Goal: Information Seeking & Learning: Learn about a topic

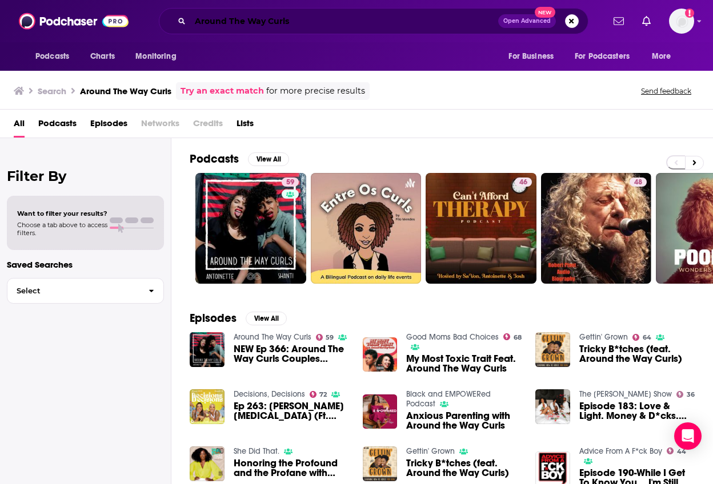
click at [210, 19] on input "Around The Way Curls" at bounding box center [344, 21] width 308 height 18
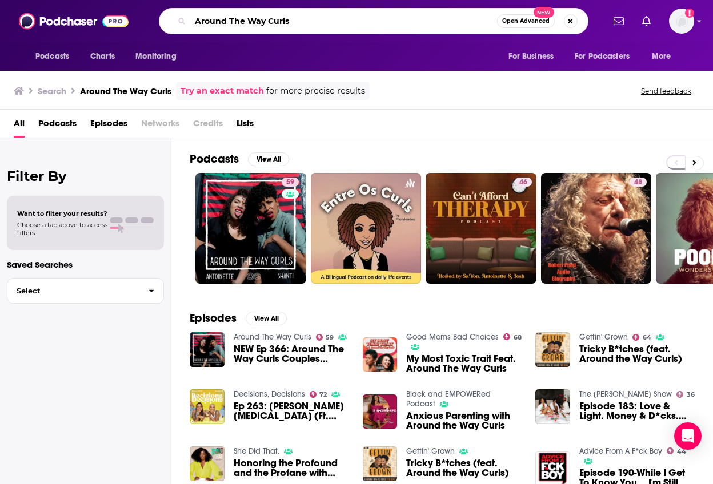
click at [210, 19] on input "Around The Way Curls" at bounding box center [343, 21] width 307 height 18
paste input "Breaking Beauty"
click at [394, 22] on input "Breaking Beauty" at bounding box center [343, 21] width 307 height 18
type input "Breaking Beauty"
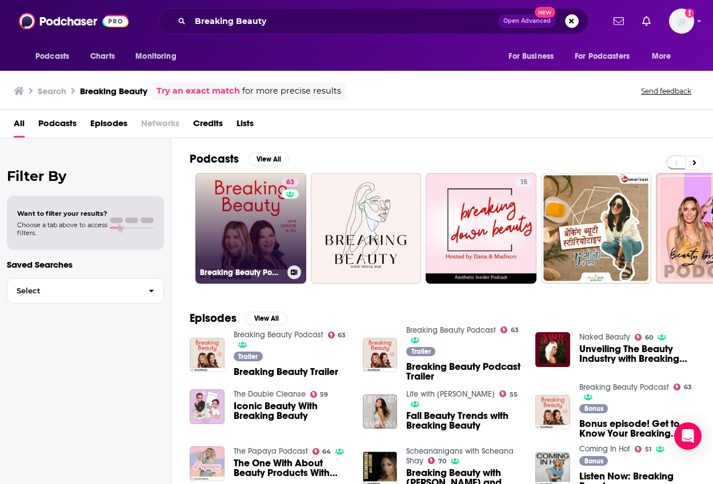
click at [291, 236] on div "63" at bounding box center [292, 222] width 20 height 88
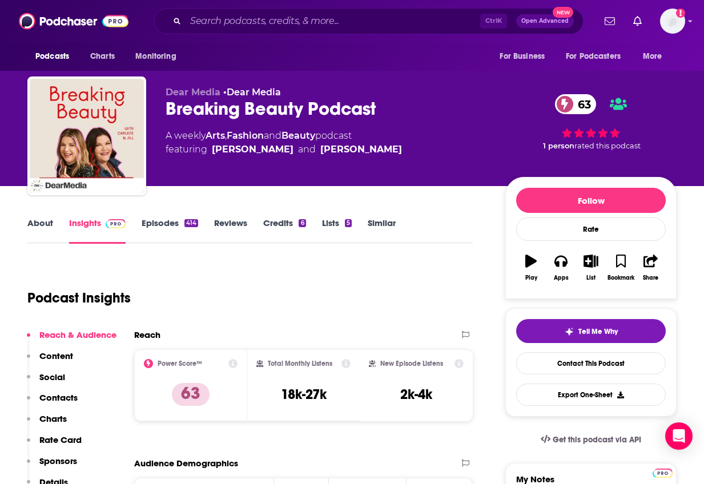
drag, startPoint x: 376, startPoint y: 128, endPoint x: 166, endPoint y: 137, distance: 210.4
click at [166, 137] on div "Dear Media • Dear Media Breaking Beauty Podcast 63 A weekly Arts , Fashion and …" at bounding box center [327, 132] width 322 height 91
copy div "A weekly Arts , Fashion and Beauty podcast"
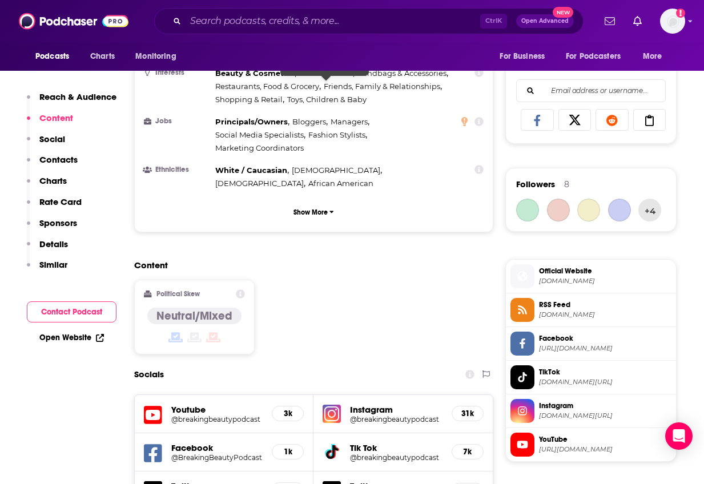
scroll to position [971, 0]
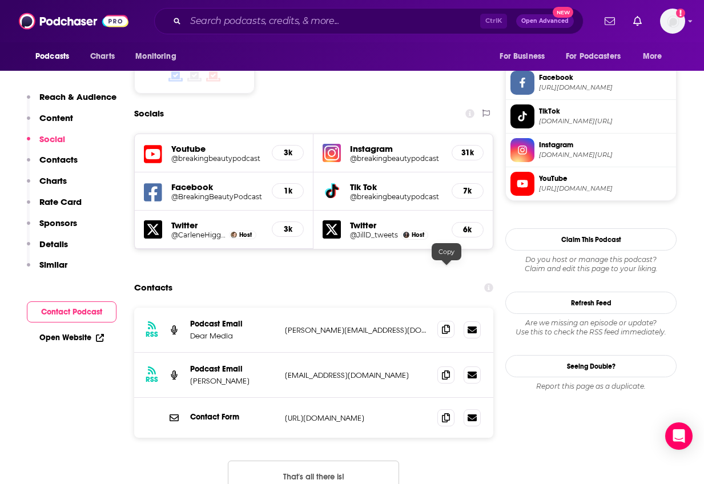
click at [445, 325] on icon at bounding box center [446, 329] width 8 height 9
click at [449, 366] on span at bounding box center [446, 374] width 17 height 17
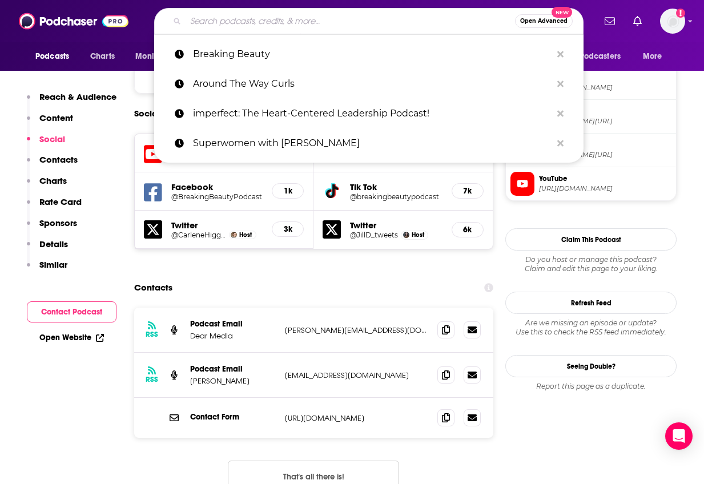
click at [234, 14] on input "Search podcasts, credits, & more..." at bounding box center [351, 21] width 330 height 18
paste input "[PERSON_NAME] Podcast"
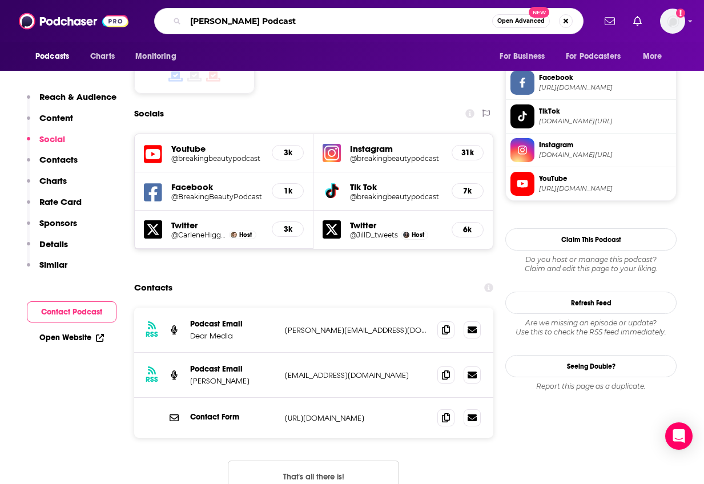
type input "[PERSON_NAME] Podcast"
click at [462, 30] on div "[PERSON_NAME] Podcast Open Advanced New" at bounding box center [369, 21] width 430 height 26
click at [431, 19] on input "[PERSON_NAME] Podcast" at bounding box center [339, 21] width 307 height 18
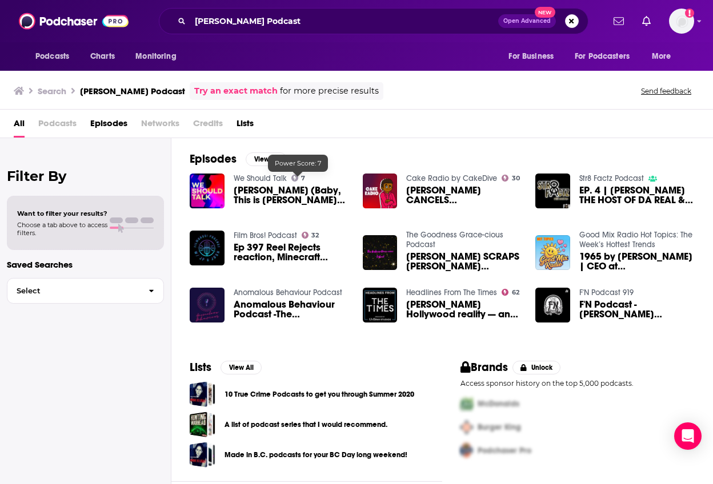
click at [365, 106] on div "Search [PERSON_NAME] Podcast Try an exact match for more precise results Send f…" at bounding box center [356, 89] width 713 height 41
click at [294, 191] on span "[PERSON_NAME] (Baby, This is [PERSON_NAME] Podcast)" at bounding box center [291, 195] width 115 height 19
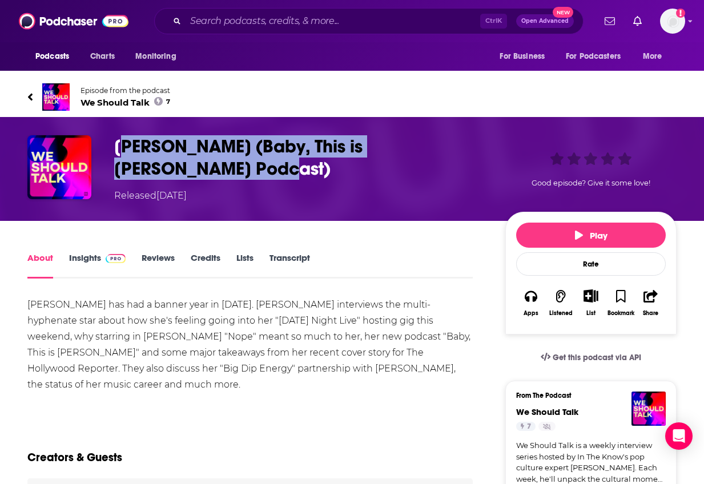
drag, startPoint x: 120, startPoint y: 141, endPoint x: 200, endPoint y: 169, distance: 84.5
click at [200, 169] on h1 "[PERSON_NAME] (Baby, This is [PERSON_NAME] Podcast)" at bounding box center [300, 157] width 373 height 45
click at [184, 164] on h1 "[PERSON_NAME] (Baby, This is [PERSON_NAME] Podcast)" at bounding box center [300, 157] width 373 height 45
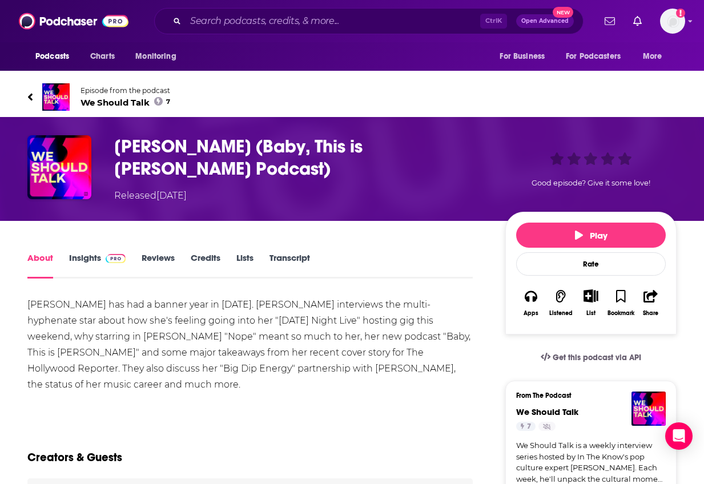
click at [114, 141] on h1 "[PERSON_NAME] (Baby, This is [PERSON_NAME] Podcast)" at bounding box center [300, 157] width 373 height 45
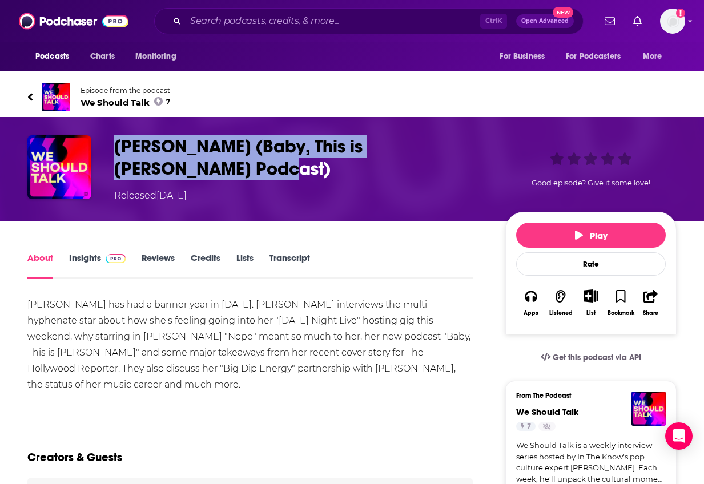
drag, startPoint x: 113, startPoint y: 141, endPoint x: 184, endPoint y: 169, distance: 76.4
click at [185, 169] on div "[PERSON_NAME] (Baby, This is [PERSON_NAME] Podcast) Released [DATE] Good episod…" at bounding box center [352, 168] width 650 height 67
copy h1 "[PERSON_NAME] (Baby, This is [PERSON_NAME] Podcast)"
